Goal: Transaction & Acquisition: Purchase product/service

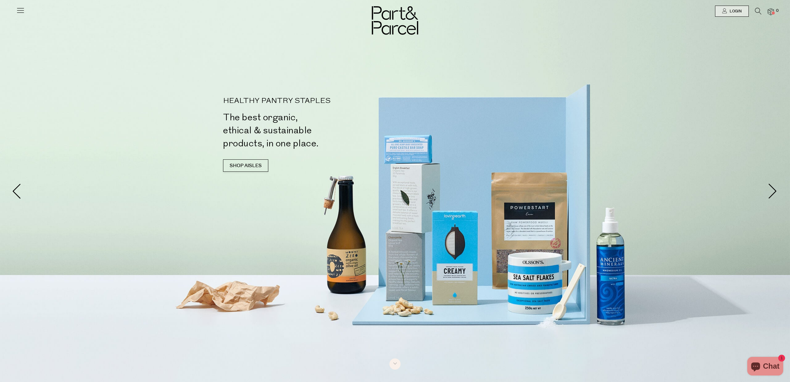
click at [754, 9] on li at bounding box center [755, 13] width 13 height 10
click at [758, 9] on icon at bounding box center [758, 11] width 7 height 7
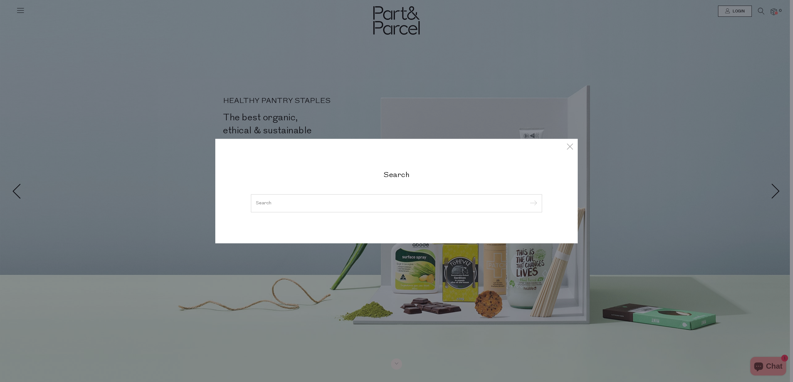
click at [266, 203] on input "search" at bounding box center [396, 203] width 281 height 5
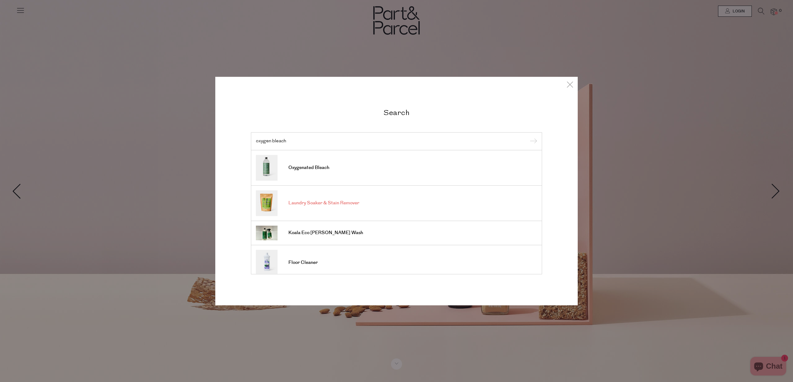
type input "oxygen bleach"
click at [318, 202] on span "Laundry Soaker & Stain Remover" at bounding box center [323, 203] width 71 height 6
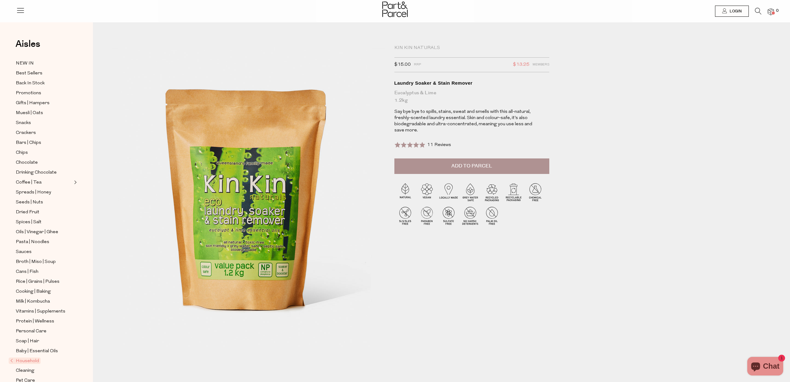
click at [439, 144] on span "11 Reviews" at bounding box center [439, 145] width 24 height 5
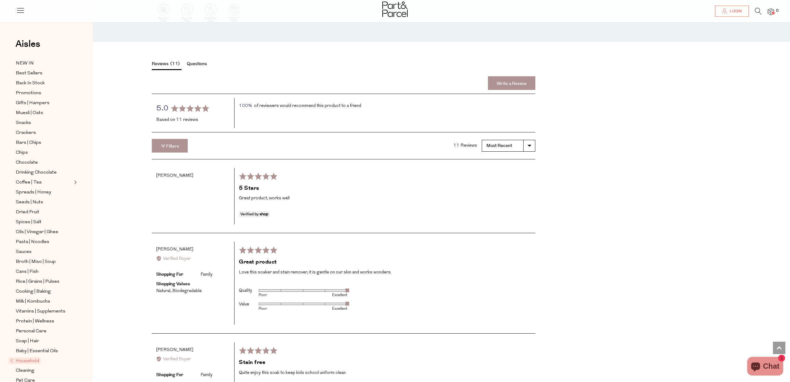
scroll to position [865, 0]
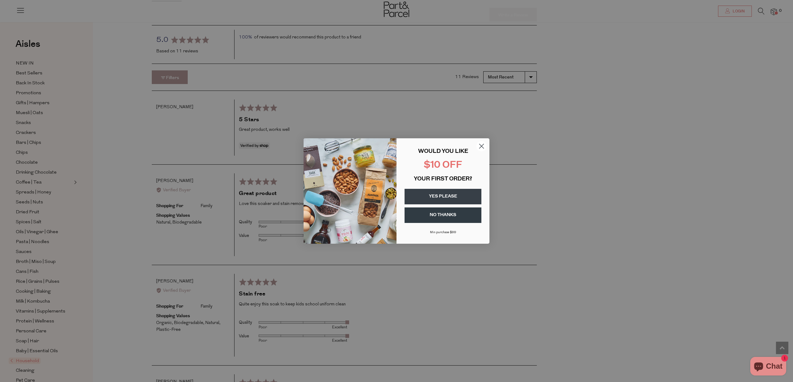
click at [482, 146] on icon "Close dialog" at bounding box center [482, 146] width 4 height 4
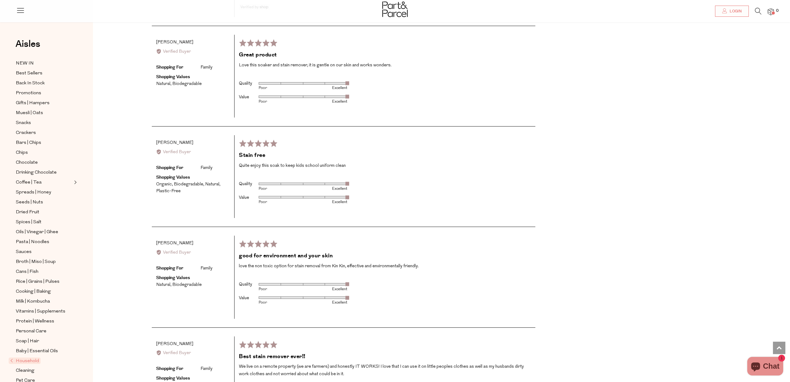
scroll to position [1094, 0]
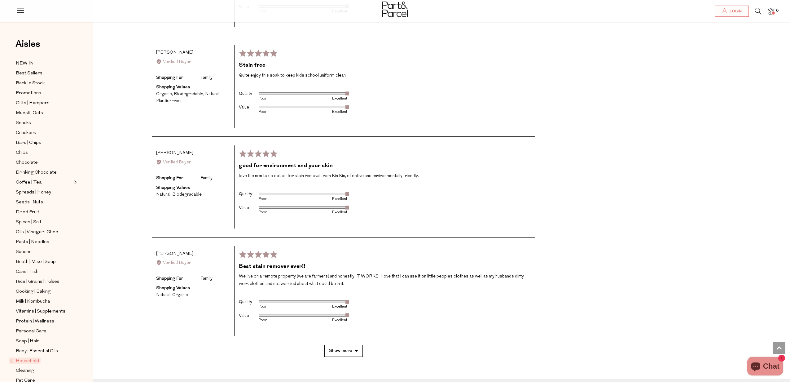
click at [352, 346] on button "Show more" at bounding box center [343, 350] width 38 height 11
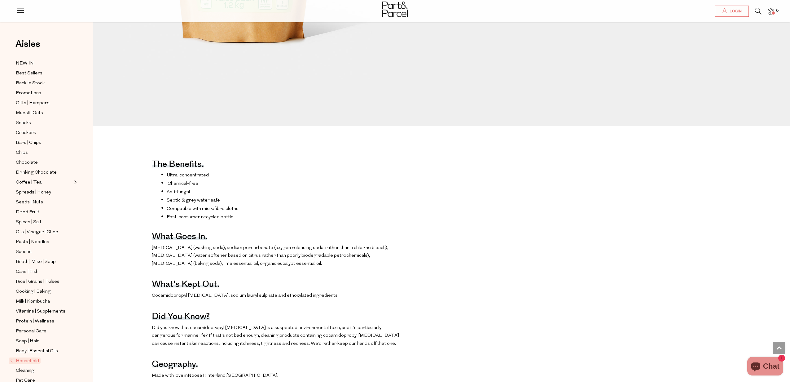
scroll to position [0, 0]
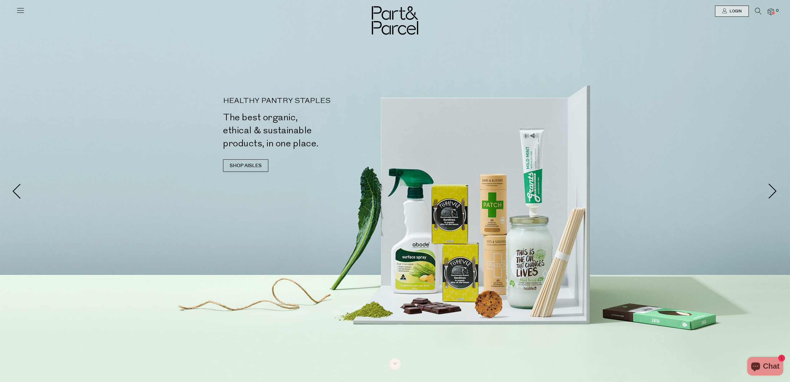
click at [758, 10] on icon at bounding box center [758, 11] width 7 height 7
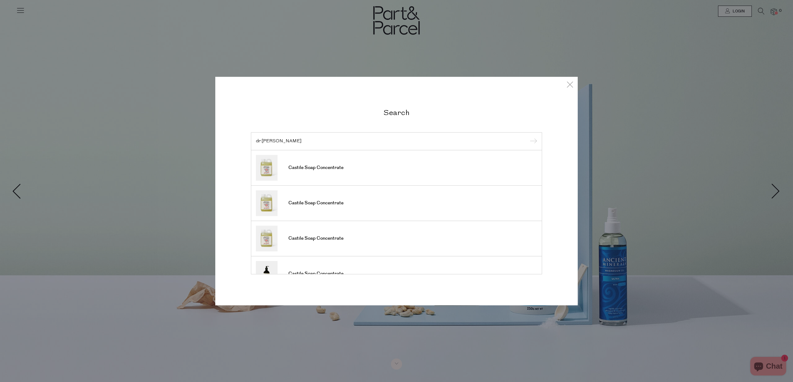
type input "dr planet"
click at [528, 137] on input "submit" at bounding box center [532, 141] width 9 height 9
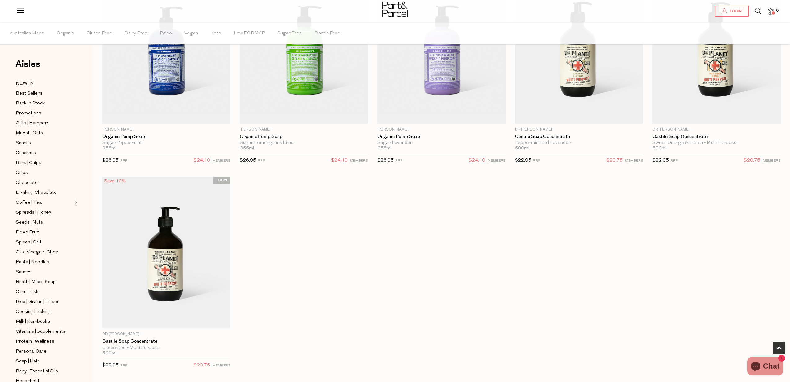
scroll to position [357, 0]
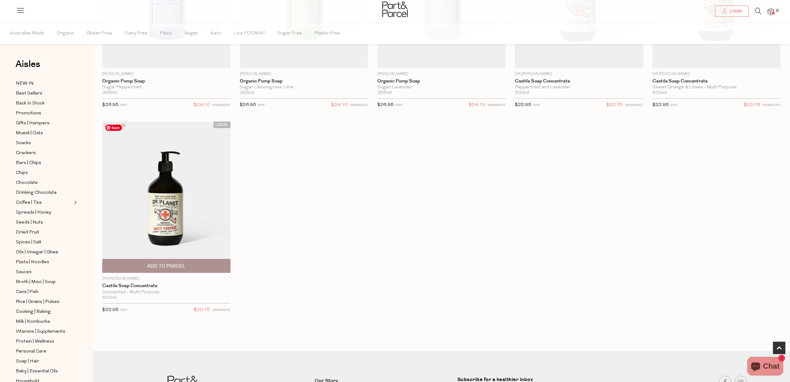
click at [160, 204] on img at bounding box center [166, 196] width 128 height 151
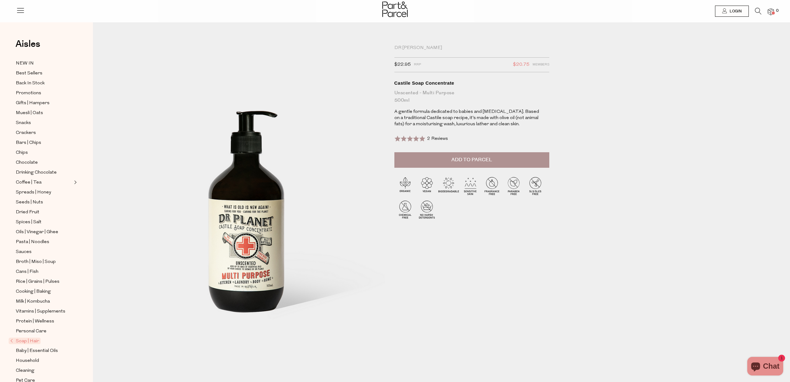
click at [622, 100] on div "Dr [PERSON_NAME] $22.95 RRP $20.75 Members Available: In Stock Castile Soap Con…" at bounding box center [446, 217] width 679 height 352
click at [477, 164] on button "Add to Parcel" at bounding box center [471, 159] width 155 height 15
click at [758, 10] on icon at bounding box center [758, 11] width 7 height 7
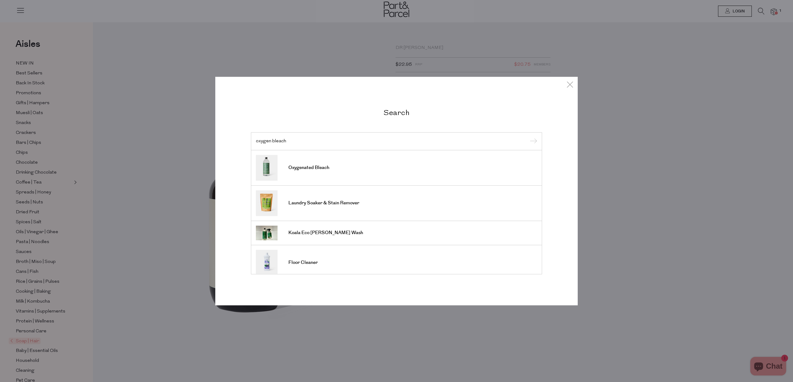
type input "oxygen bleach"
click at [528, 137] on input "submit" at bounding box center [532, 141] width 9 height 9
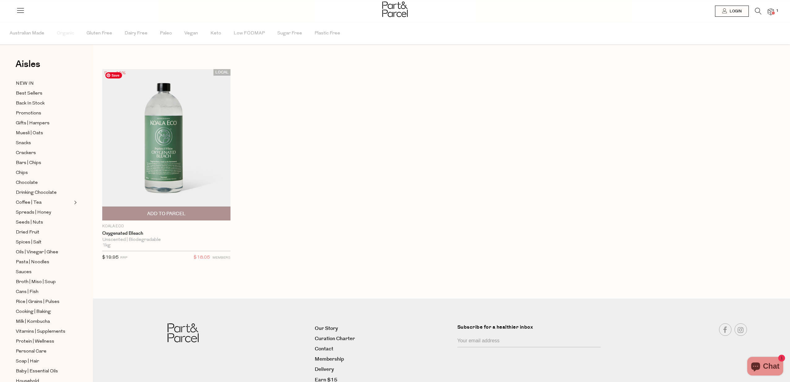
click at [150, 155] on img at bounding box center [166, 144] width 128 height 151
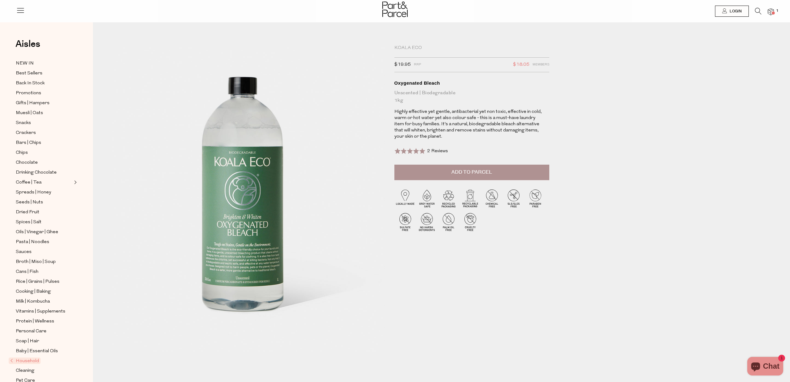
click at [432, 151] on span "2 Reviews" at bounding box center [437, 151] width 21 height 5
click at [636, 203] on div "Koala Eco $19.95 RRP $18.05 Members Available: In Stock Oxygenated Bleach Unsce…" at bounding box center [446, 217] width 679 height 352
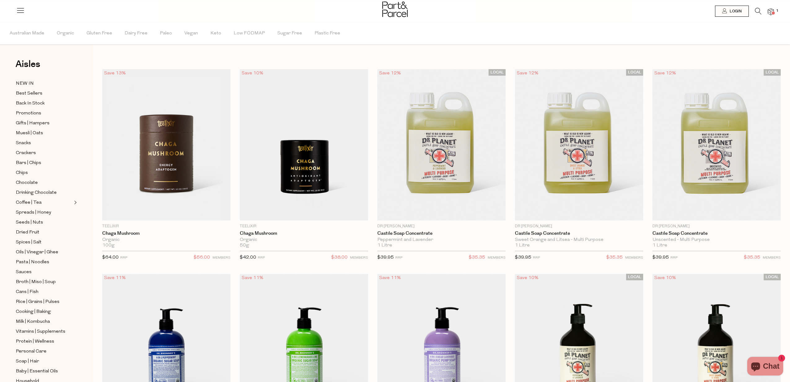
click at [771, 11] on img at bounding box center [771, 11] width 6 height 7
